Goal: Task Accomplishment & Management: Manage account settings

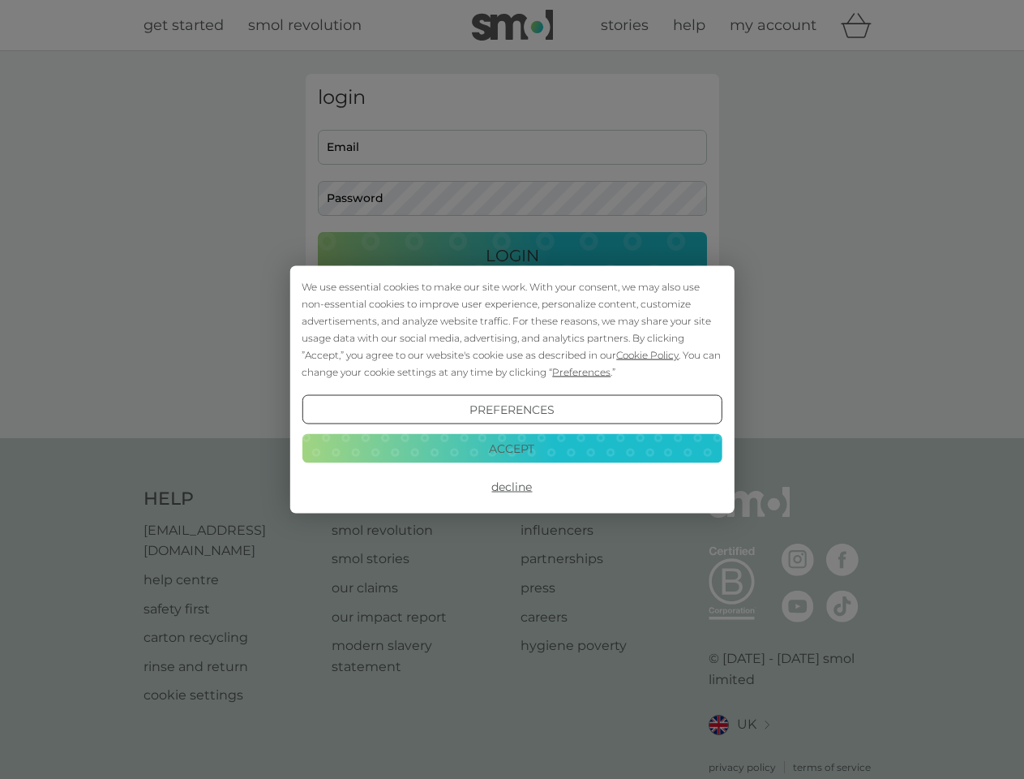
click at [648, 354] on span "Cookie Policy" at bounding box center [647, 355] width 62 height 12
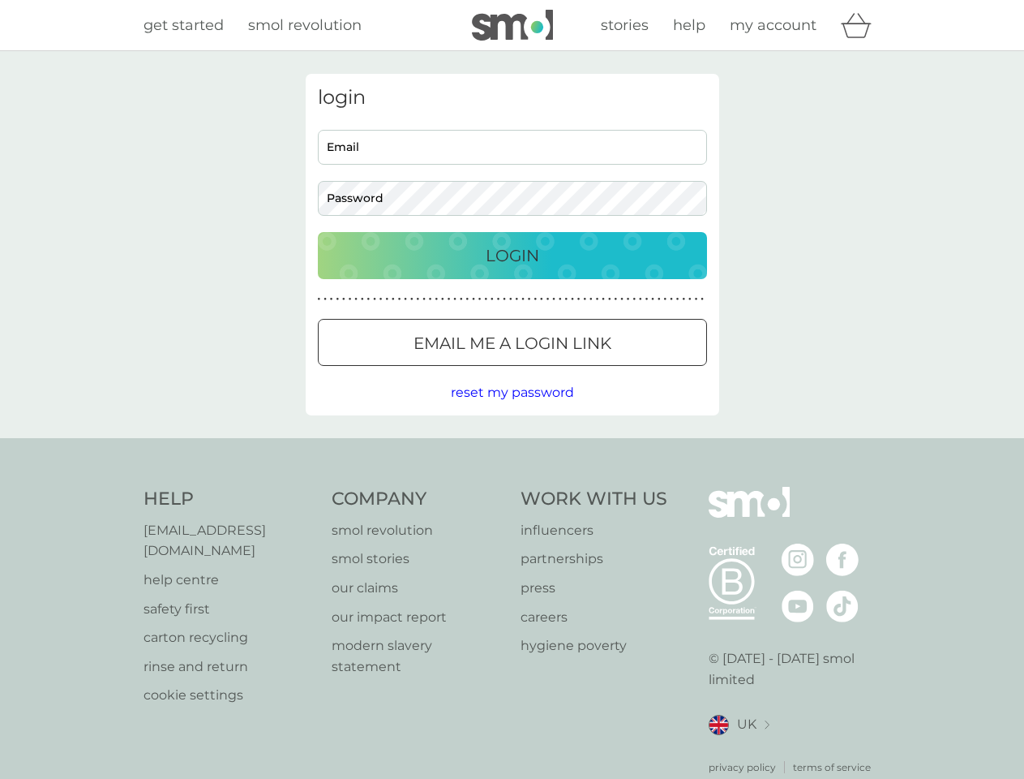
click at [580, 371] on div "login Email Password Login ● ● ● ● ● ● ● ● ● ● ● ● ● ● ● ● ● ● ● ● ● ● ● ● ● ● …" at bounding box center [513, 244] width 414 height 341
click at [512, 410] on div "login Email Password Login ● ● ● ● ● ● ● ● ● ● ● ● ● ● ● ● ● ● ● ● ● ● ● ● ● ● …" at bounding box center [513, 244] width 414 height 341
click at [512, 487] on div "Help [EMAIL_ADDRESS][DOMAIN_NAME] help centre safety first carton recycling rin…" at bounding box center [513, 631] width 738 height 288
click at [512, 448] on div "Help [EMAIL_ADDRESS][DOMAIN_NAME] help centre safety first carton recycling rin…" at bounding box center [512, 630] width 1024 height 385
